Goal: Find specific page/section: Find specific page/section

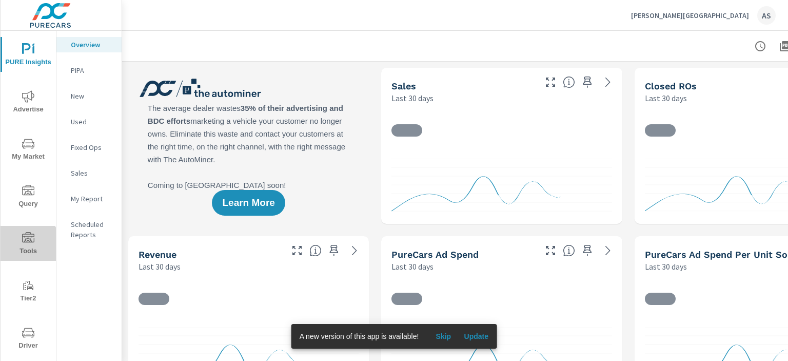
click at [27, 248] on span "Tools" at bounding box center [28, 244] width 49 height 25
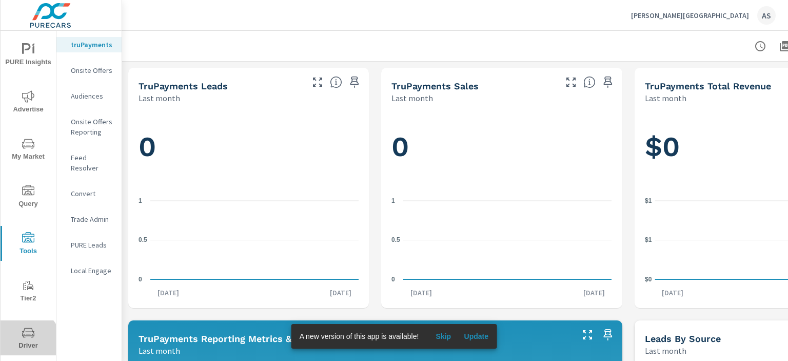
click at [27, 342] on span "Driver" at bounding box center [28, 338] width 49 height 25
